Goal: Find specific page/section: Find specific page/section

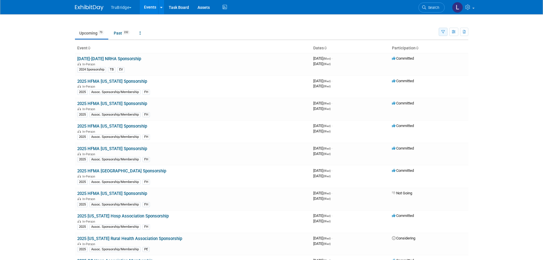
click at [443, 34] on icon "button" at bounding box center [443, 32] width 4 height 4
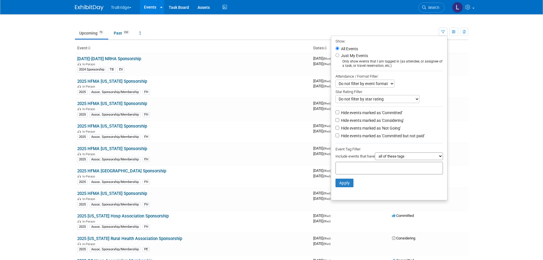
click at [386, 158] on select "all of these tags any one of these tags only and exactly these specific tags" at bounding box center [409, 156] width 68 height 8
click at [360, 83] on select "Do not filter by event format Only show In-Person events Only show Virtual even…" at bounding box center [364, 84] width 59 height 8
select select "1"
click at [335, 80] on select "Do not filter by event format Only show In-Person events Only show Virtual even…" at bounding box center [364, 84] width 59 height 8
click at [345, 56] on label "Just My Events" at bounding box center [354, 56] width 28 height 6
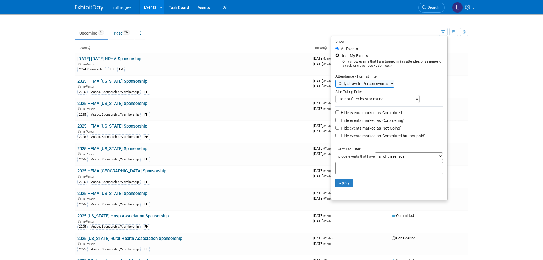
click at [339, 56] on input "Just My Events" at bounding box center [337, 55] width 4 height 4
radio input "true"
click at [346, 47] on label "All Events" at bounding box center [349, 49] width 18 height 4
click at [339, 47] on input "All Events" at bounding box center [337, 48] width 4 height 4
radio input "true"
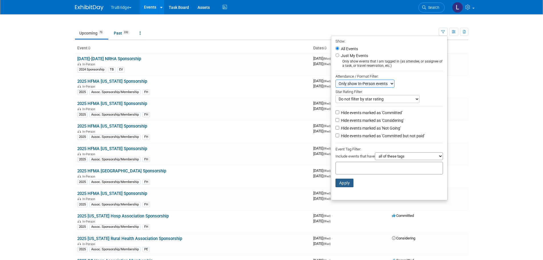
click at [341, 182] on button "Apply" at bounding box center [344, 182] width 18 height 9
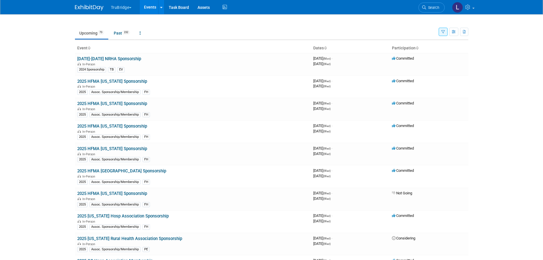
click at [442, 32] on icon "button" at bounding box center [443, 32] width 4 height 4
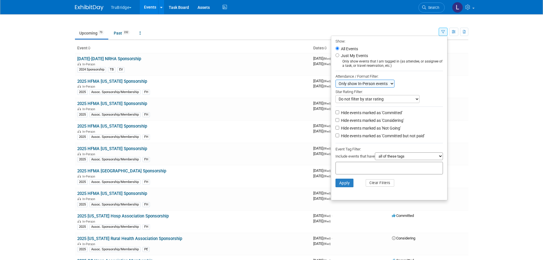
click at [368, 83] on select "Do not filter by event format Only show In-Person events Only show Virtual even…" at bounding box center [364, 84] width 59 height 8
click at [335, 80] on select "Do not filter by event format Only show In-Person events Only show Virtual even…" at bounding box center [364, 84] width 59 height 8
click at [356, 99] on select "Do not filter by star rating Only show events with no ratings (0 stars) Only sh…" at bounding box center [377, 99] width 84 height 8
click at [420, 79] on div "Attendance / Format Filter:" at bounding box center [388, 76] width 107 height 7
click at [340, 128] on label "Hide events marked as 'Not Going'" at bounding box center [370, 128] width 61 height 6
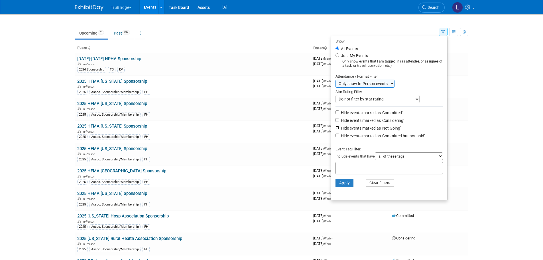
click at [339, 128] on input "Hide events marked as 'Not Going'" at bounding box center [337, 128] width 4 height 4
click at [346, 130] on label "Hide events marked as 'Not Going'" at bounding box center [370, 128] width 61 height 6
click at [339, 129] on input "Hide events marked as 'Not Going'" at bounding box center [337, 128] width 4 height 4
checkbox input "false"
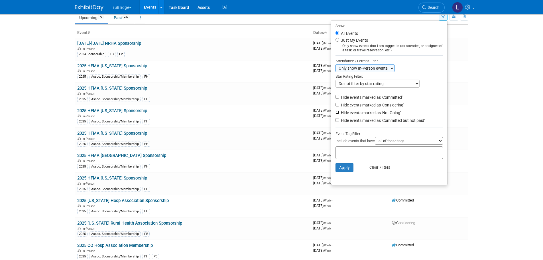
scroll to position [57, 0]
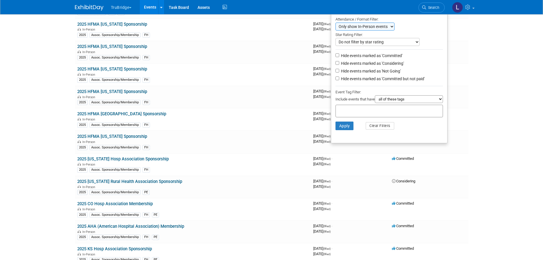
click at [487, 108] on body "TruBridge Choose Workspace: TruBridge TruBridge Events Recently Viewed Events: …" at bounding box center [271, 73] width 543 height 260
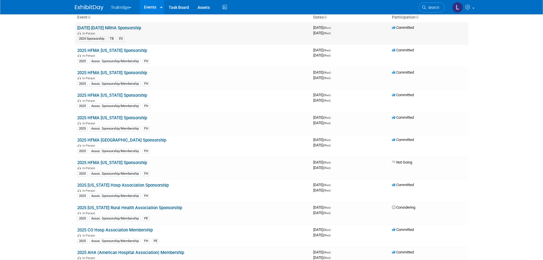
scroll to position [0, 0]
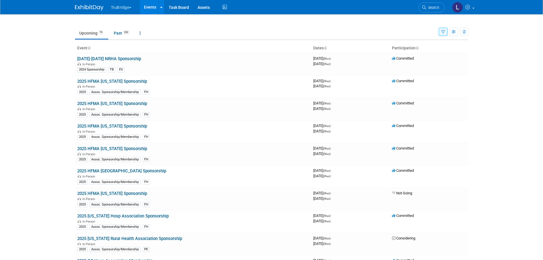
click at [443, 31] on icon "button" at bounding box center [443, 32] width 4 height 4
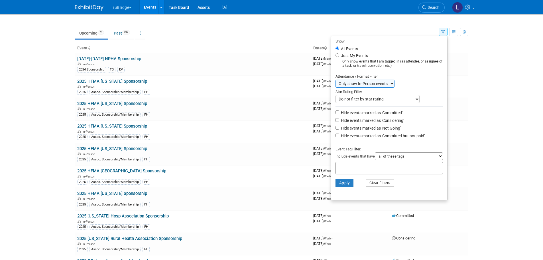
click at [344, 56] on label "Just My Events" at bounding box center [354, 56] width 28 height 6
click at [339, 56] on input "Just My Events" at bounding box center [337, 55] width 4 height 4
radio input "true"
click at [338, 185] on button "Apply" at bounding box center [344, 182] width 18 height 9
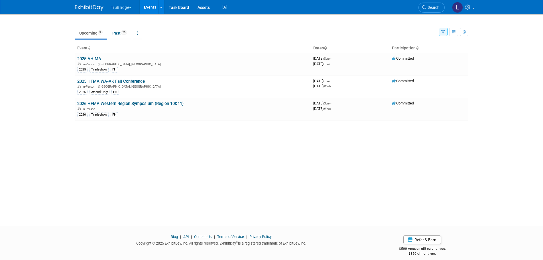
click at [442, 30] on icon "button" at bounding box center [443, 32] width 4 height 4
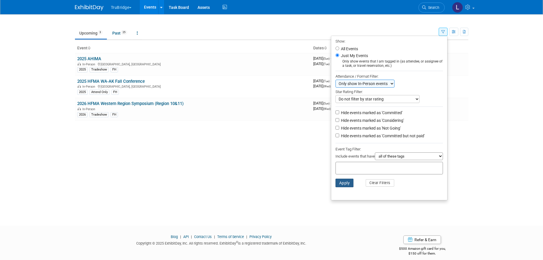
click at [341, 184] on button "Apply" at bounding box center [344, 182] width 18 height 9
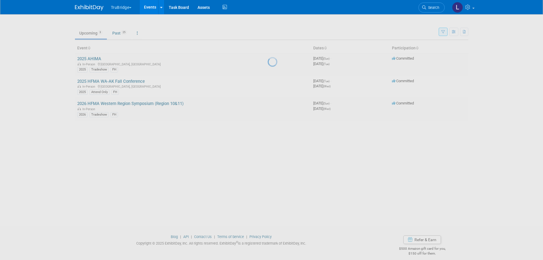
click at [268, 32] on div at bounding box center [272, 130] width 8 height 260
